Goal: Check status

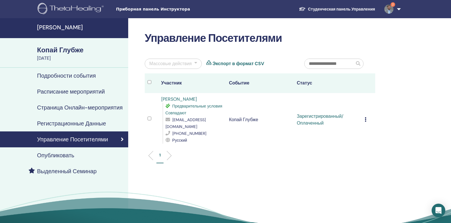
click at [366, 117] on icon at bounding box center [366, 119] width 2 height 5
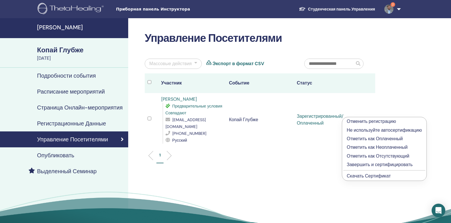
click at [365, 176] on body "Приборная панель Инструктора Студенческая панель Управления 2 AS [PERSON_NAME] …" at bounding box center [225, 111] width 451 height 223
